Goal: Information Seeking & Learning: Find specific page/section

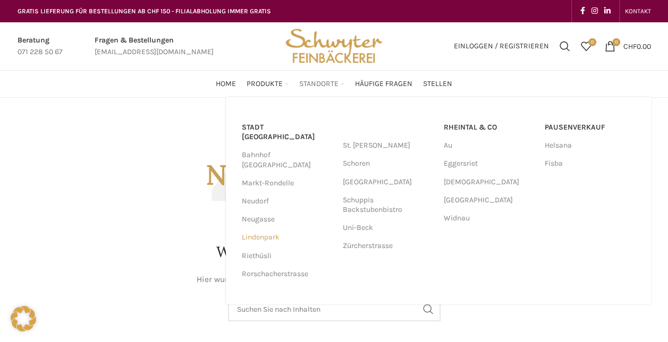
click at [272, 228] on link "Lindenpark" at bounding box center [287, 237] width 90 height 18
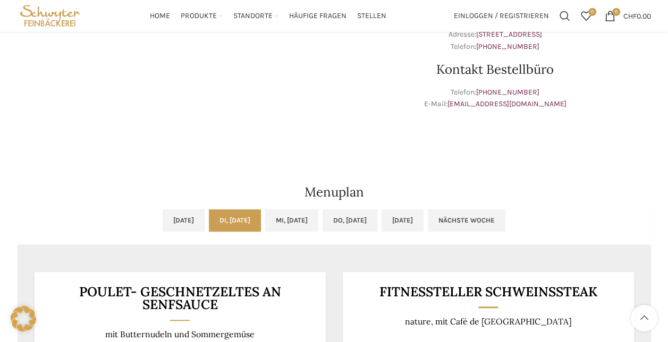
scroll to position [443, 0]
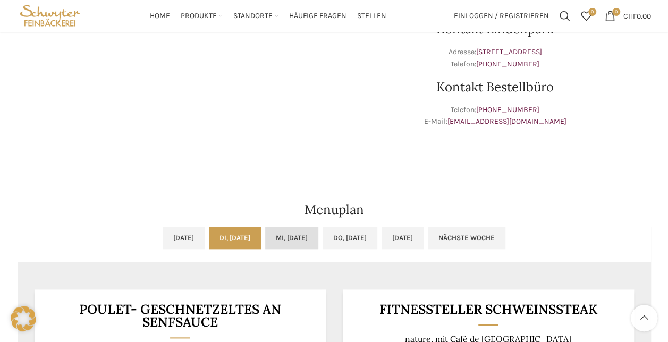
click at [317, 235] on link "Mi, 20.08.2025" at bounding box center [291, 238] width 53 height 22
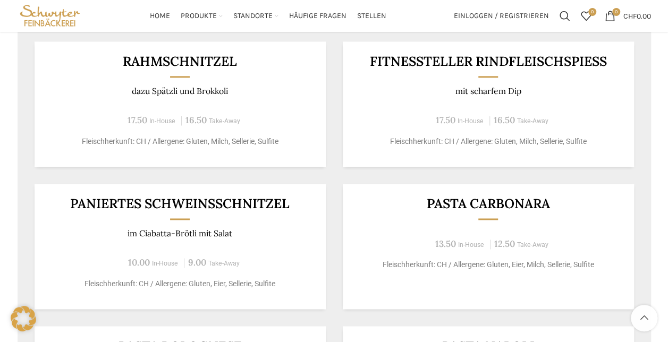
scroll to position [585, 0]
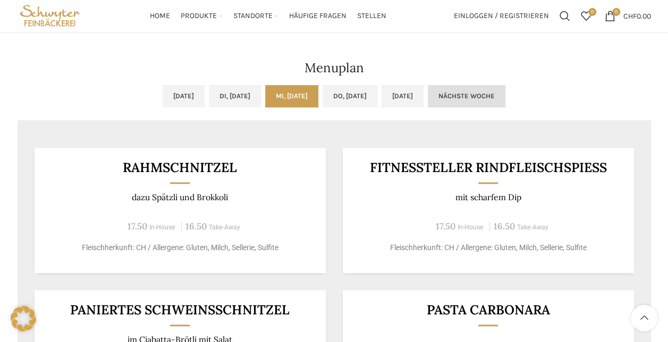
click at [497, 102] on link "Nächste Woche" at bounding box center [467, 96] width 78 height 22
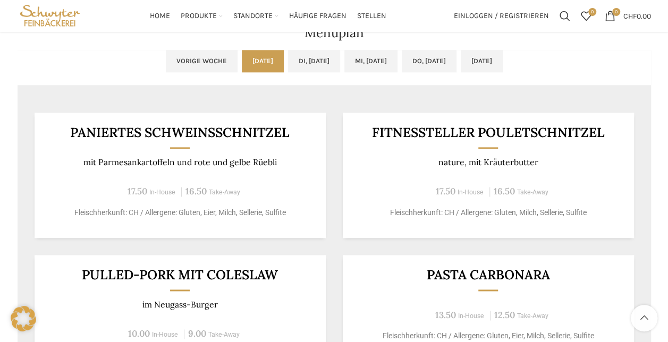
scroll to position [566, 0]
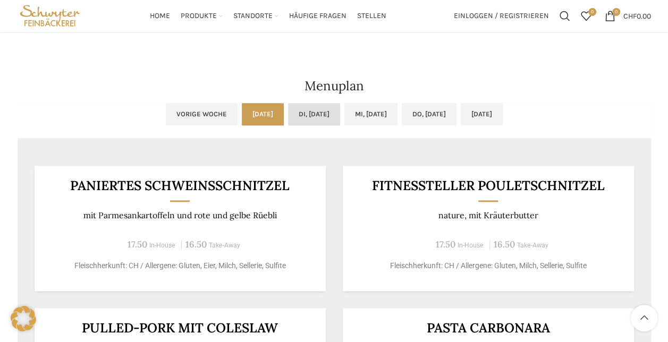
click at [288, 110] on link "Di, 26.08.2025" at bounding box center [314, 114] width 52 height 22
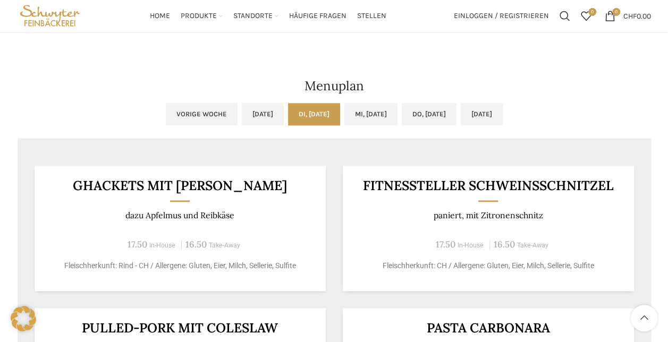
scroll to position [638, 0]
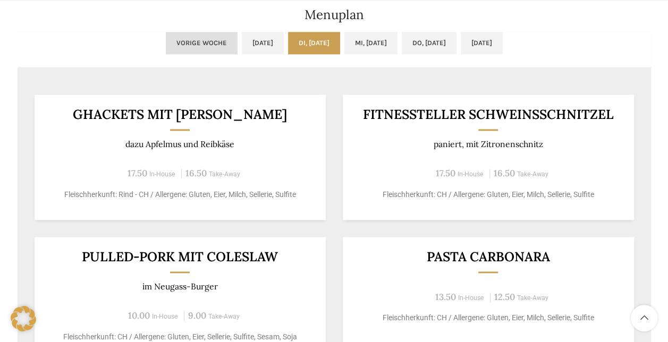
click at [166, 45] on link "Vorige Woche" at bounding box center [202, 43] width 72 height 22
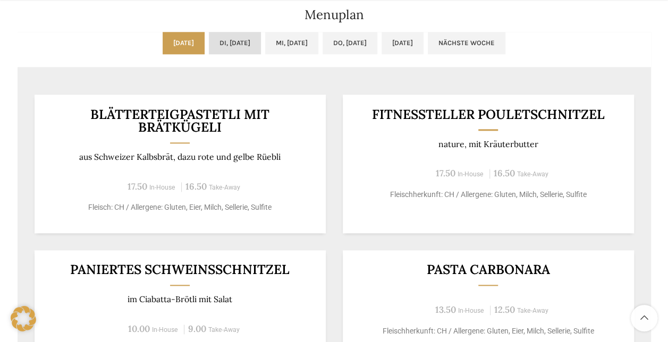
click at [236, 43] on link "Di, 19.08.2025" at bounding box center [235, 43] width 52 height 22
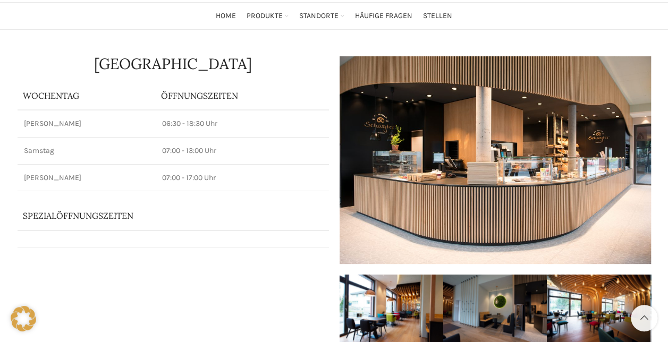
scroll to position [0, 0]
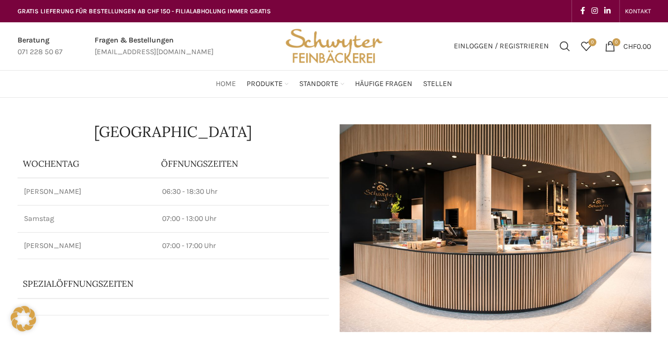
click at [222, 82] on span "Home" at bounding box center [226, 84] width 20 height 10
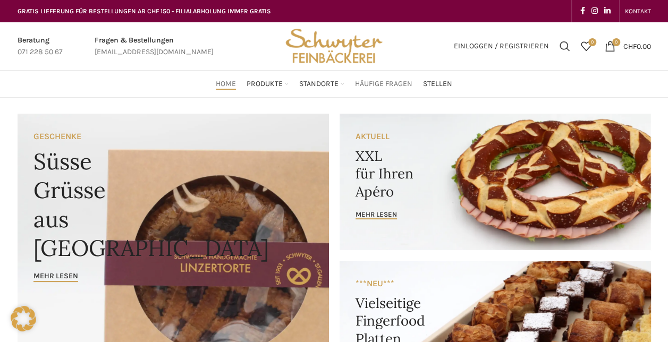
click at [388, 81] on span "Häufige Fragen" at bounding box center [383, 84] width 57 height 10
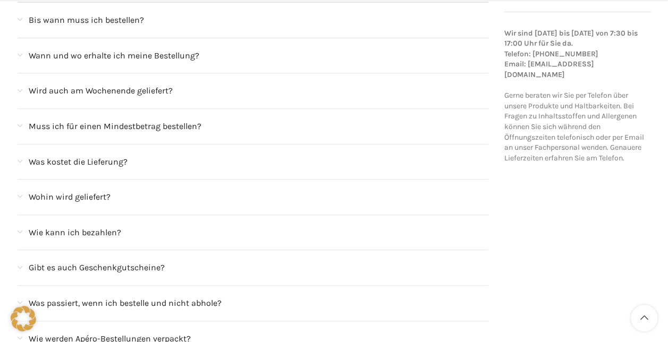
scroll to position [319, 0]
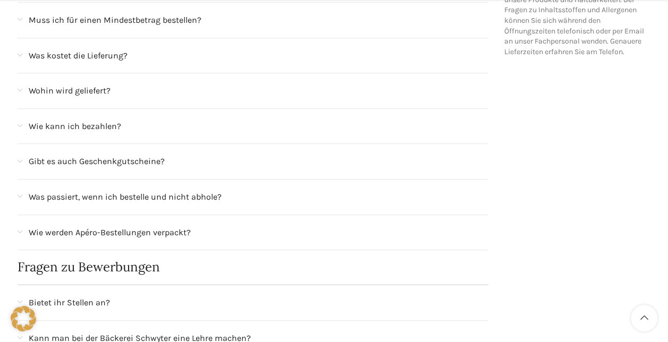
click at [22, 126] on div "Wie kann ich bezahlen?" at bounding box center [253, 126] width 471 height 35
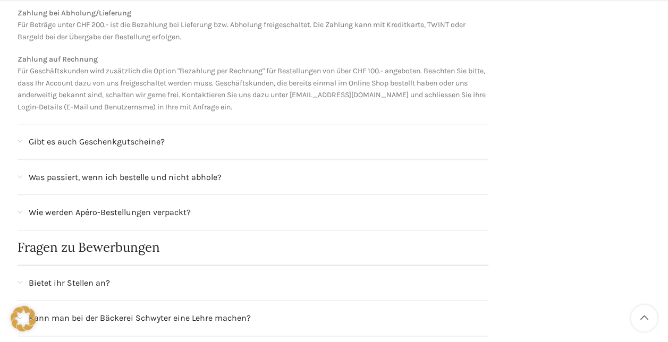
scroll to position [531, 0]
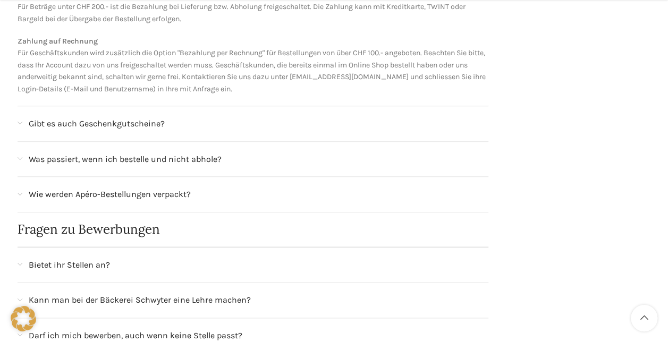
click at [24, 120] on div "Gibt es auch Geschenkgutscheine?" at bounding box center [253, 123] width 471 height 35
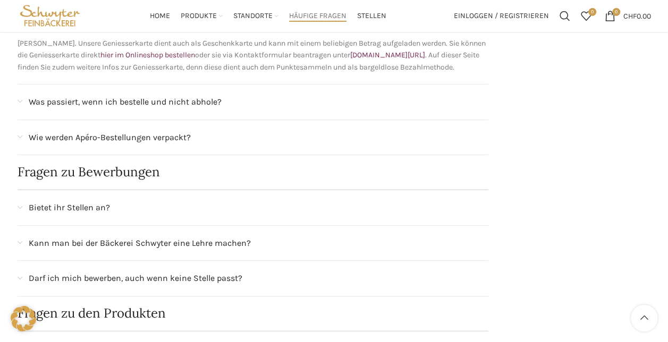
scroll to position [425, 0]
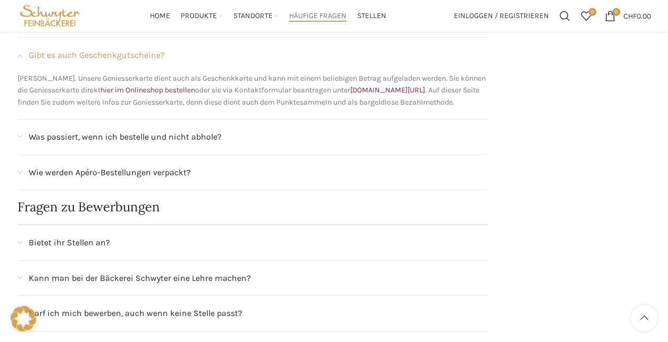
click at [26, 132] on div "Was passiert, wenn ich bestelle und nicht abhole?" at bounding box center [253, 137] width 471 height 35
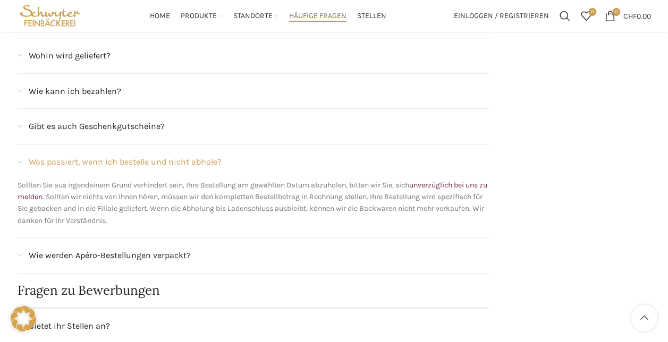
scroll to position [266, 0]
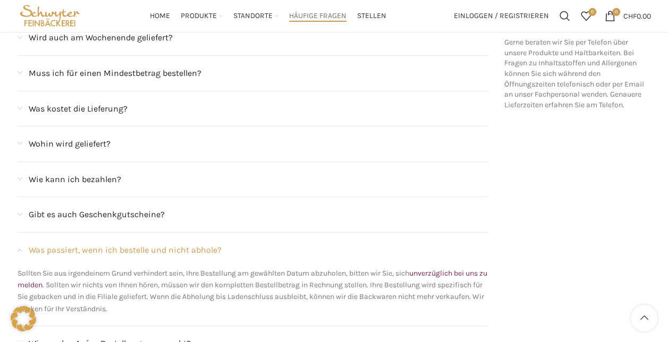
click at [22, 177] on span at bounding box center [20, 179] width 5 height 6
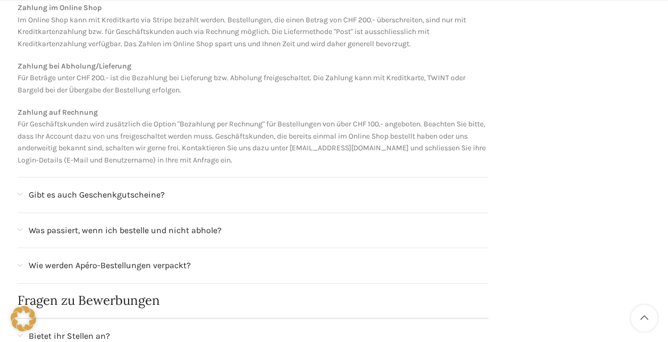
scroll to position [496, 0]
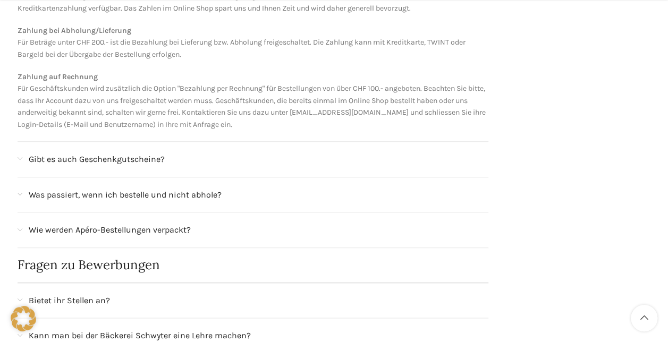
click at [21, 157] on span at bounding box center [20, 159] width 5 height 6
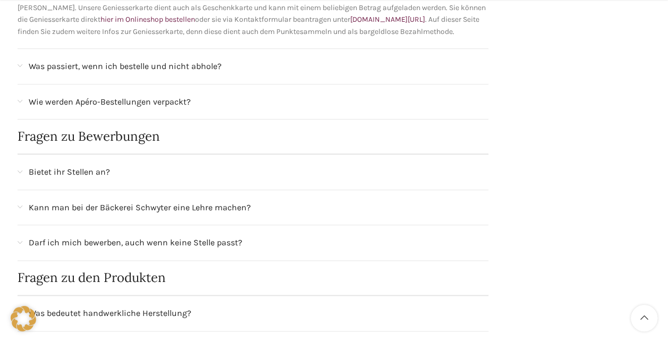
scroll to position [549, 0]
